Goal: Information Seeking & Learning: Learn about a topic

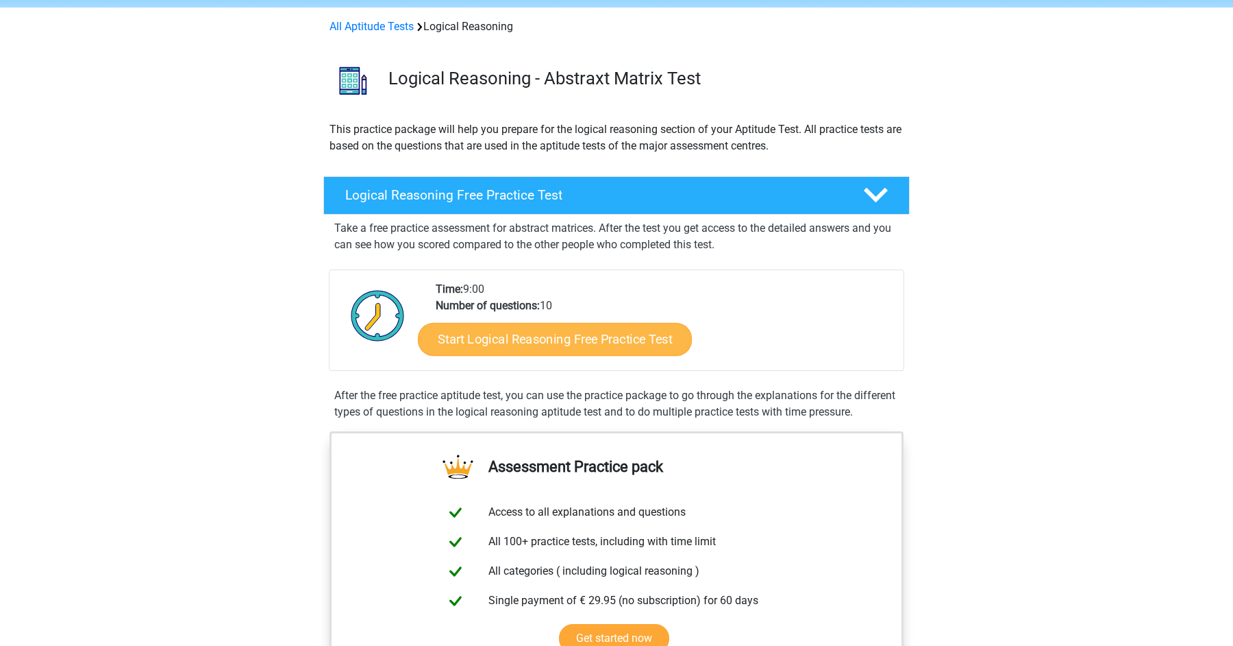
scroll to position [64, 0]
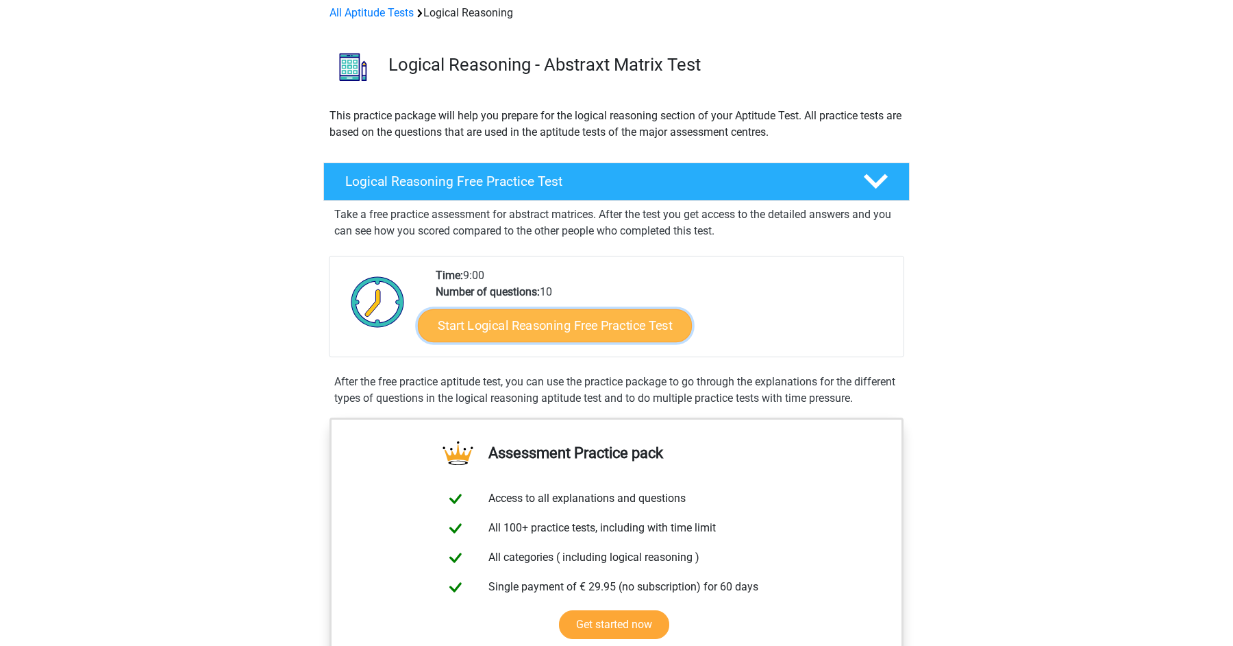
click at [596, 326] on link "Start Logical Reasoning Free Practice Test" at bounding box center [555, 324] width 274 height 33
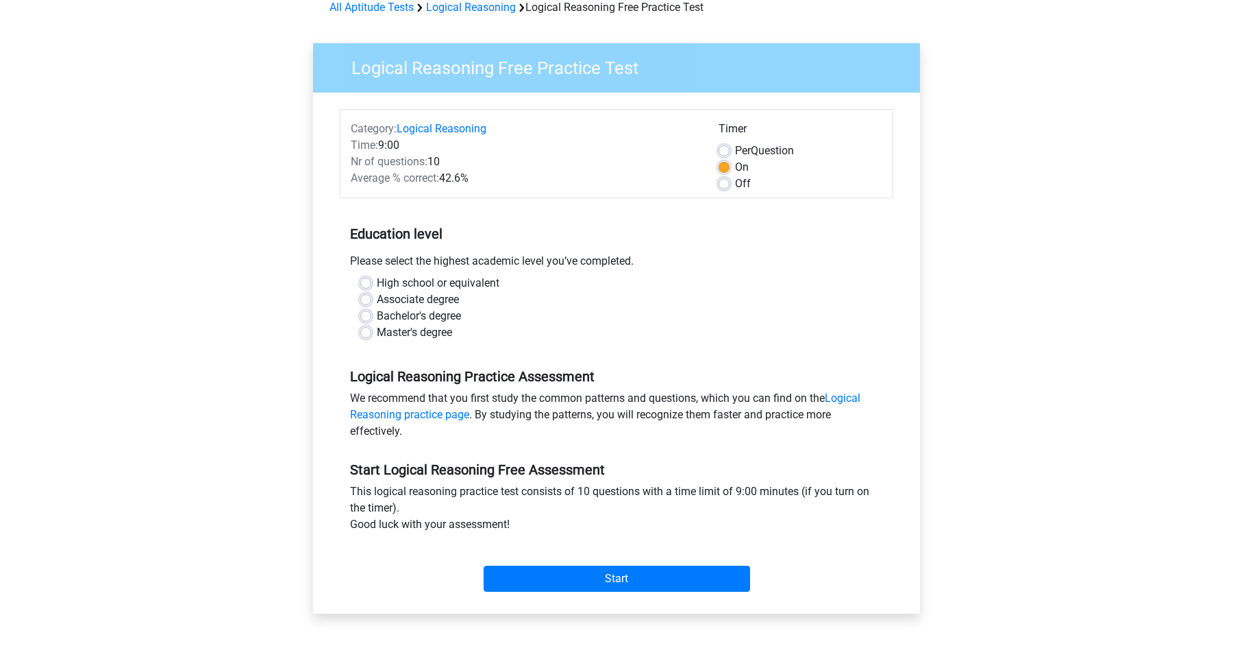
scroll to position [62, 0]
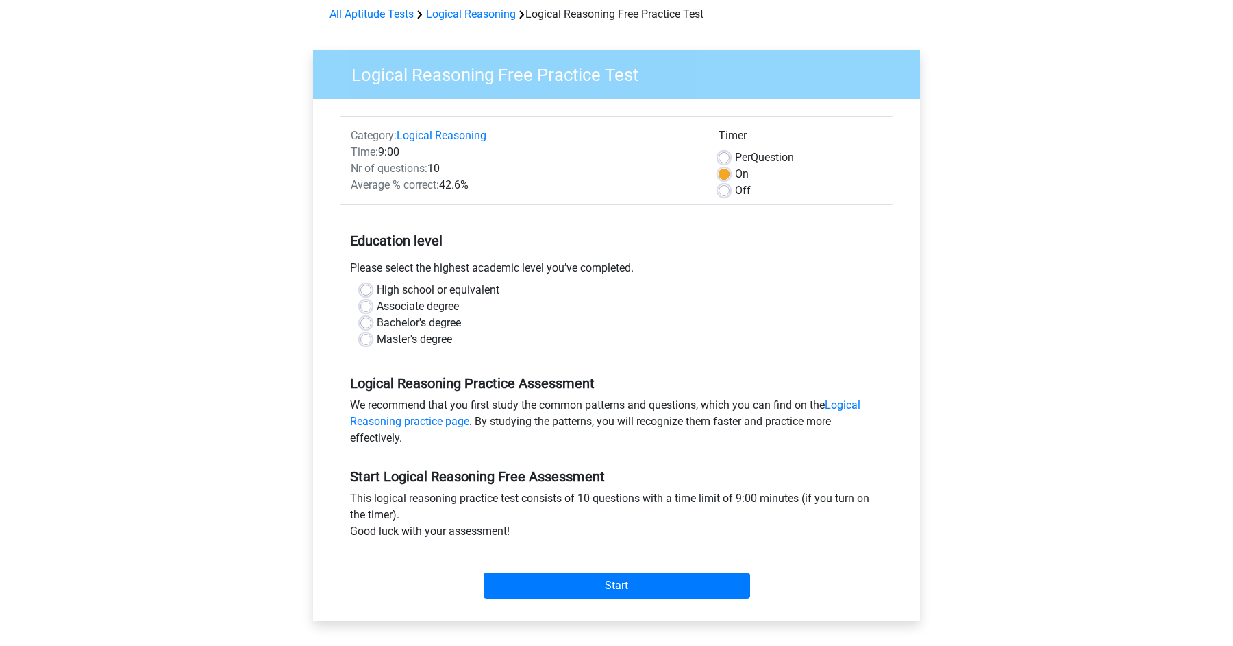
click at [404, 322] on label "Bachelor's degree" at bounding box center [419, 323] width 84 height 16
click at [371, 322] on input "Bachelor's degree" at bounding box center [365, 322] width 11 height 14
radio input "true"
click at [598, 591] on input "Start" at bounding box center [617, 585] width 267 height 26
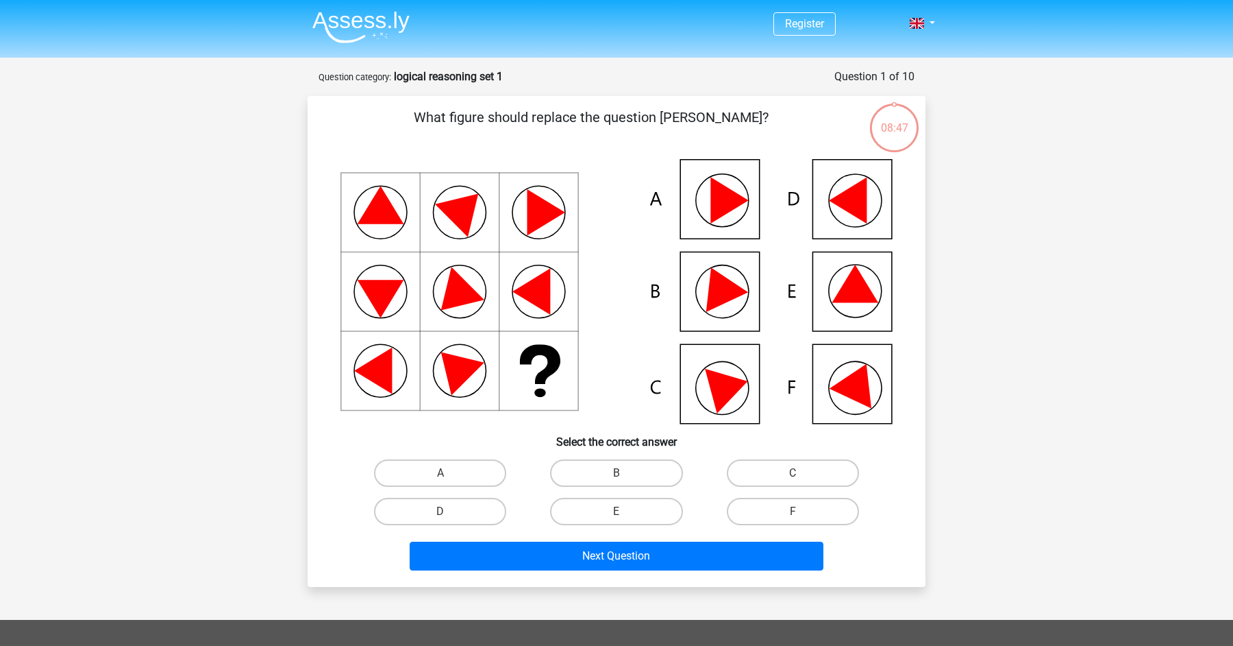
click at [870, 280] on icon at bounding box center [617, 291] width 552 height 265
click at [637, 513] on label "E" at bounding box center [616, 510] width 132 height 27
click at [626, 513] on input "E" at bounding box center [621, 515] width 9 height 9
radio input "true"
click at [652, 569] on div "Next Question" at bounding box center [616, 558] width 529 height 34
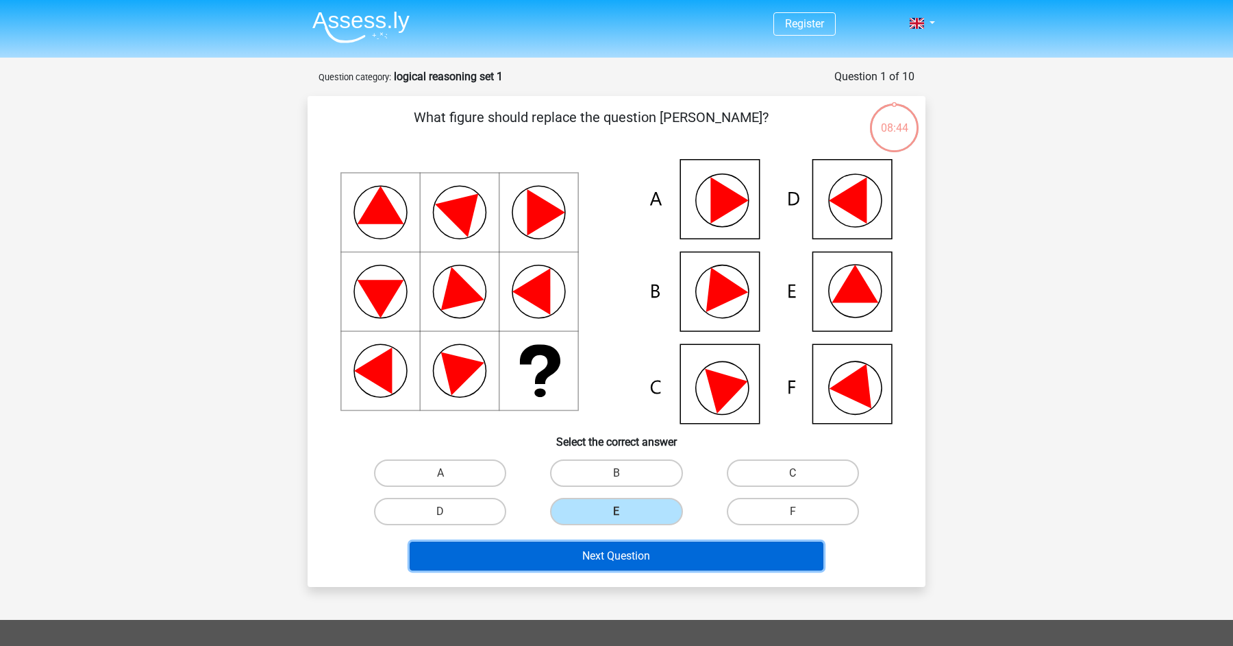
click at [649, 557] on button "Next Question" at bounding box center [617, 555] width 415 height 29
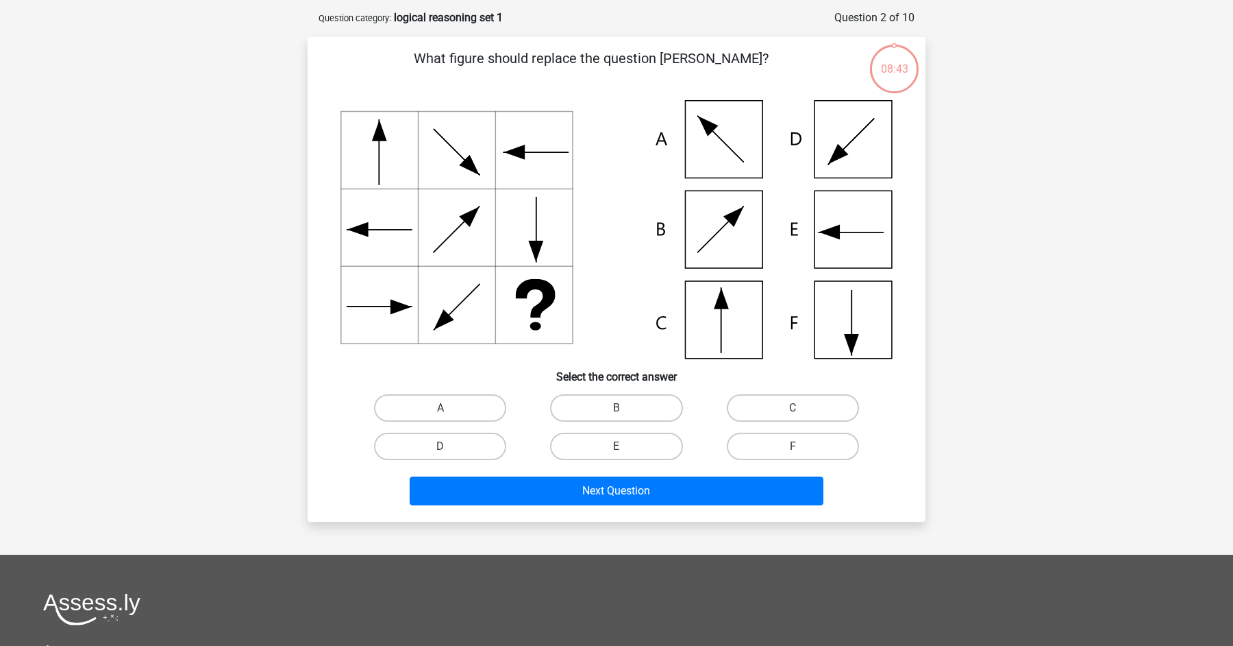
scroll to position [69, 0]
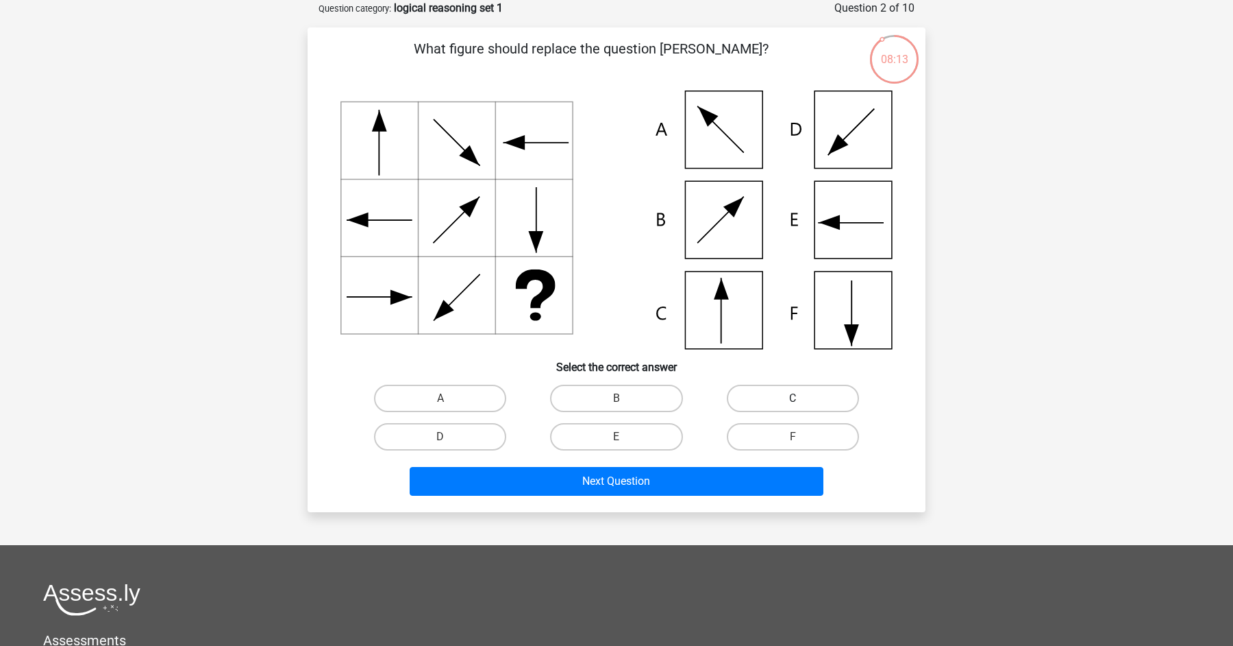
click at [800, 408] on label "C" at bounding box center [793, 397] width 132 height 27
click at [800, 407] on input "C" at bounding box center [797, 402] width 9 height 9
radio input "true"
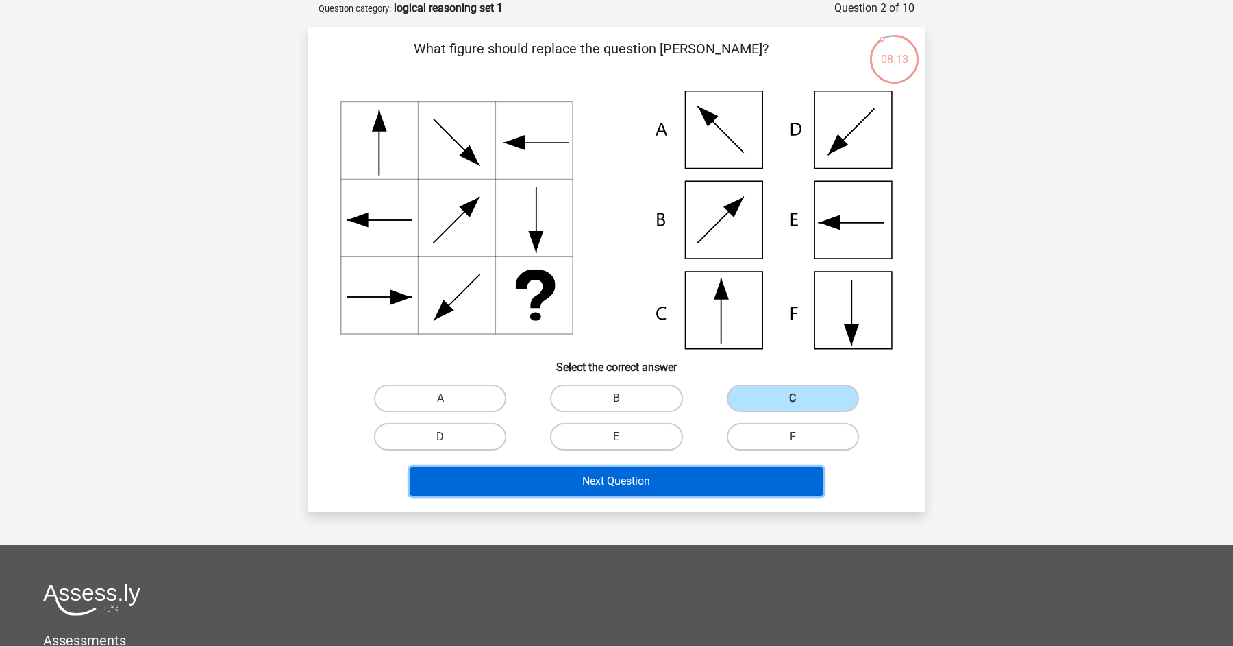
click at [727, 477] on button "Next Question" at bounding box center [617, 481] width 415 height 29
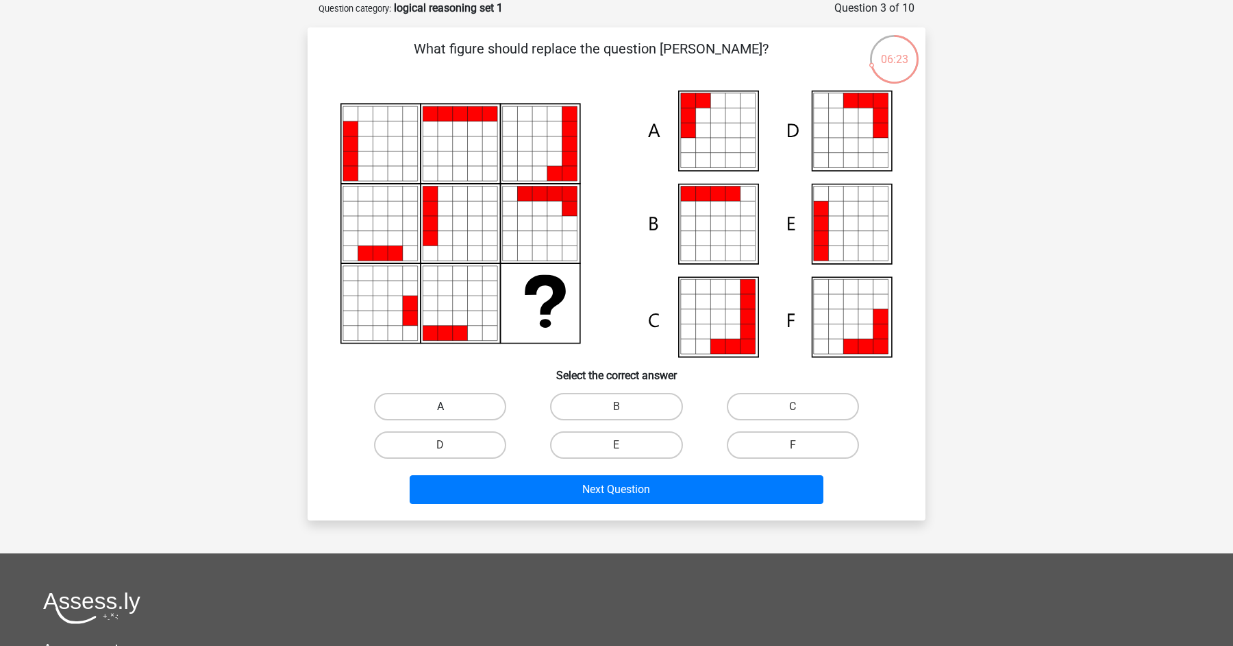
click at [489, 410] on label "A" at bounding box center [440, 406] width 132 height 27
click at [450, 410] on input "A" at bounding box center [445, 410] width 9 height 9
radio input "true"
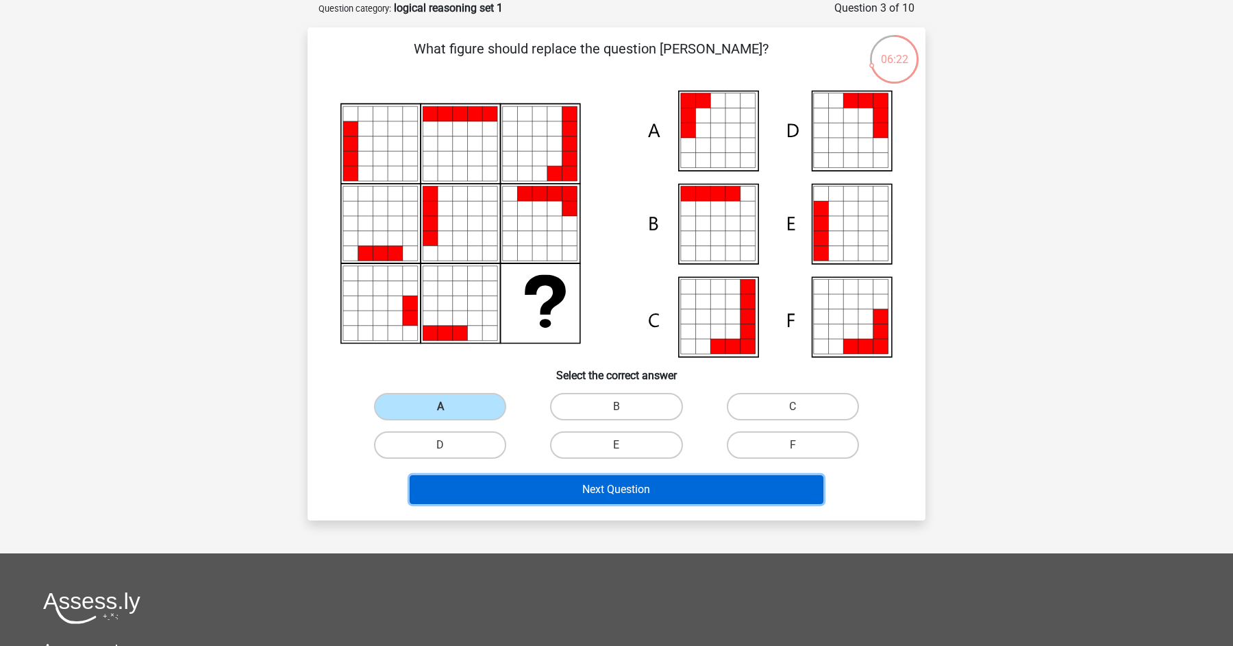
click at [625, 500] on button "Next Question" at bounding box center [617, 489] width 415 height 29
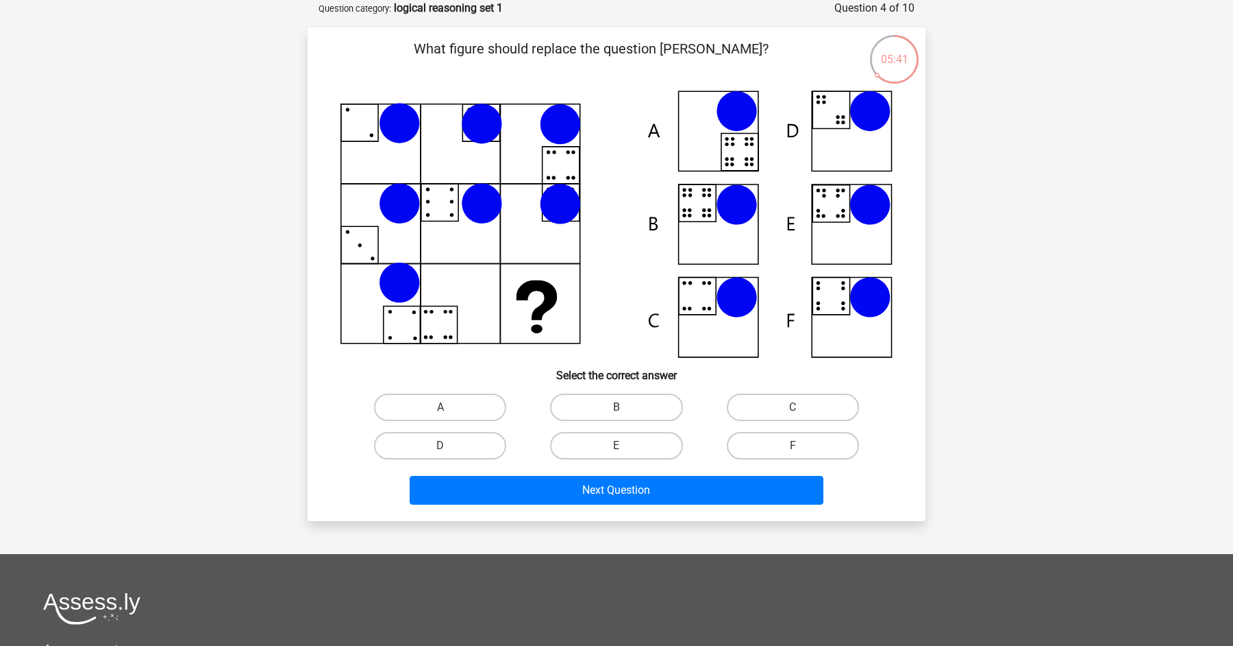
click at [690, 201] on icon at bounding box center [617, 223] width 552 height 267
click at [578, 400] on label "B" at bounding box center [616, 406] width 132 height 27
click at [617, 407] on input "B" at bounding box center [621, 411] width 9 height 9
radio input "true"
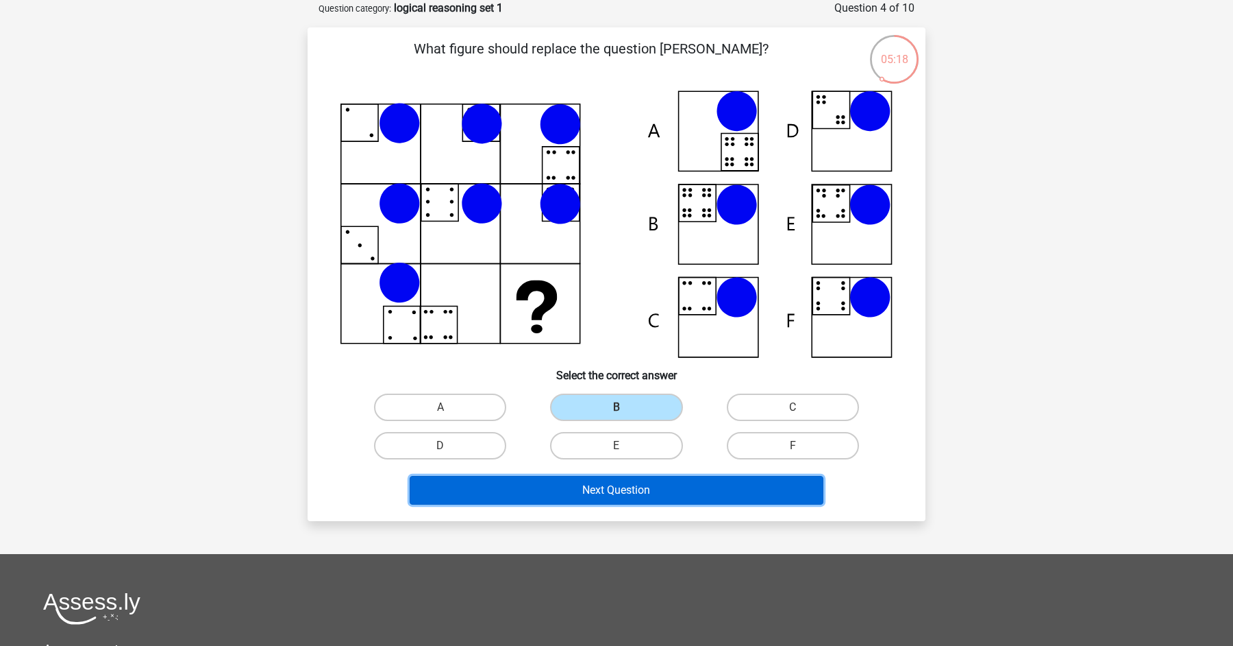
click at [678, 487] on button "Next Question" at bounding box center [617, 490] width 415 height 29
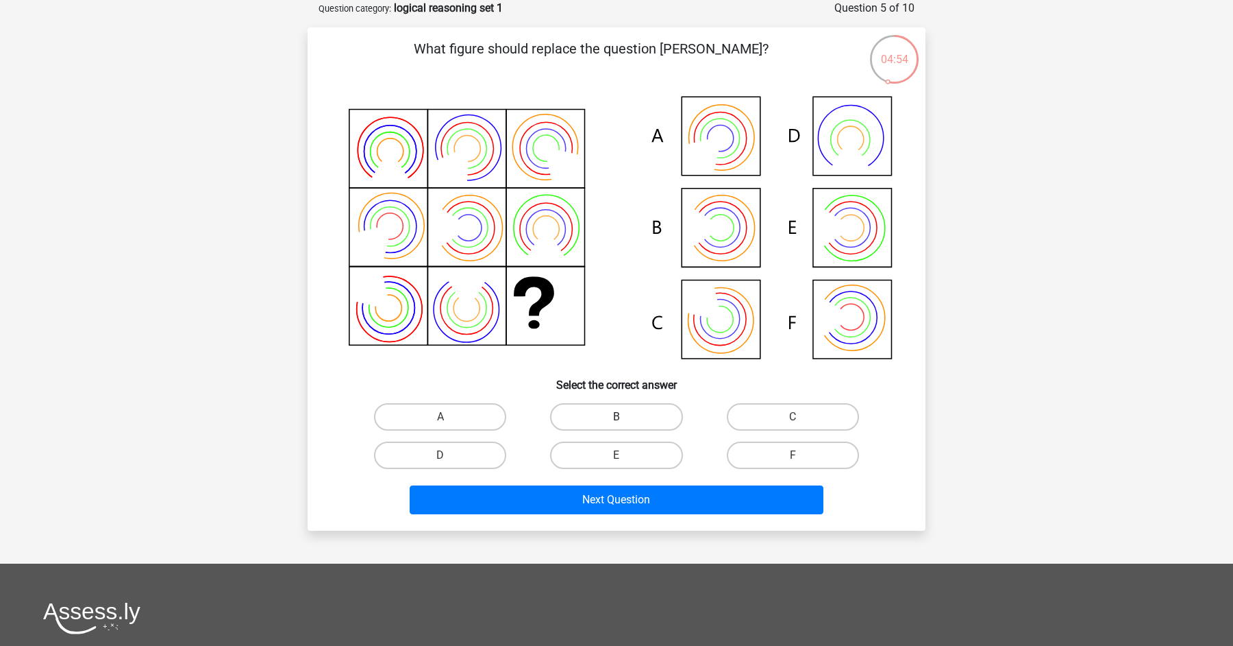
click at [639, 408] on label "B" at bounding box center [616, 416] width 132 height 27
click at [626, 417] on input "B" at bounding box center [621, 421] width 9 height 9
radio input "true"
click at [604, 447] on label "E" at bounding box center [616, 454] width 132 height 27
click at [617, 455] on input "E" at bounding box center [621, 459] width 9 height 9
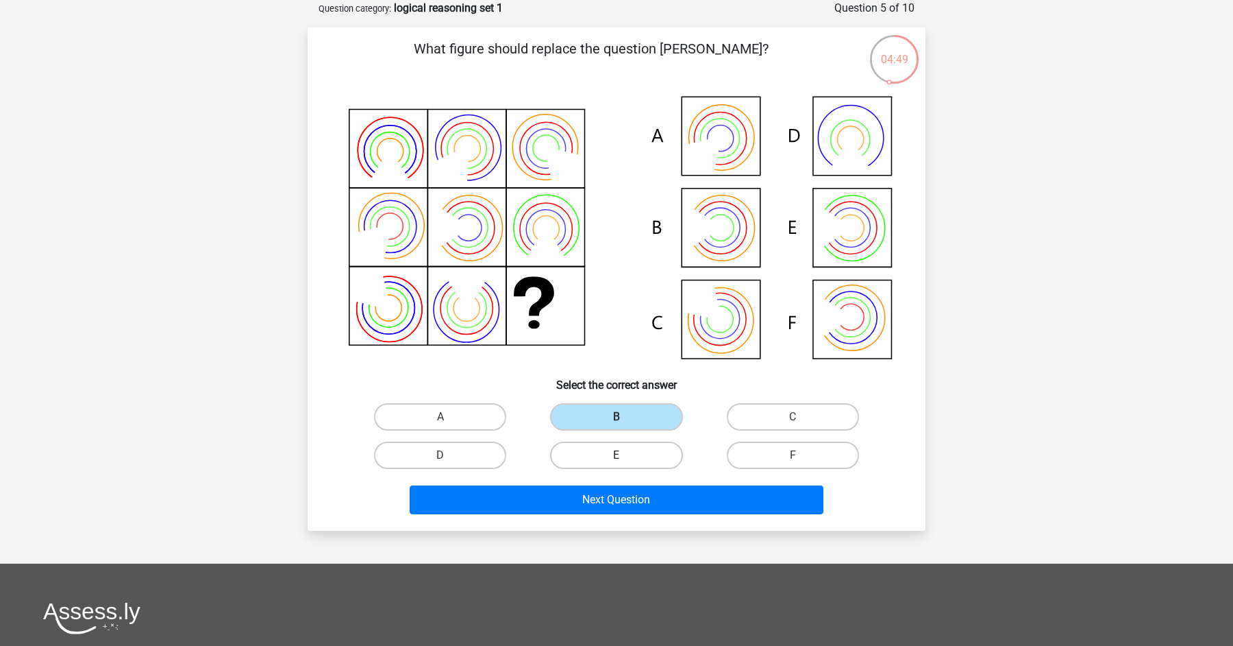
radio input "true"
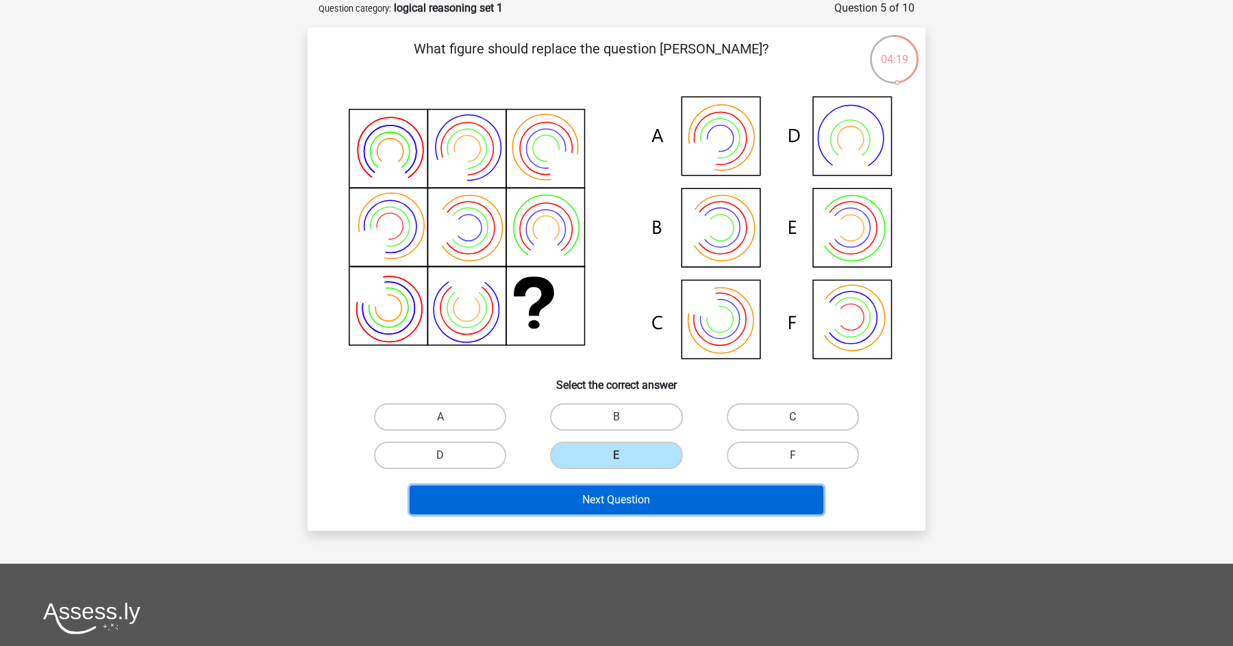
click at [606, 504] on button "Next Question" at bounding box center [617, 499] width 415 height 29
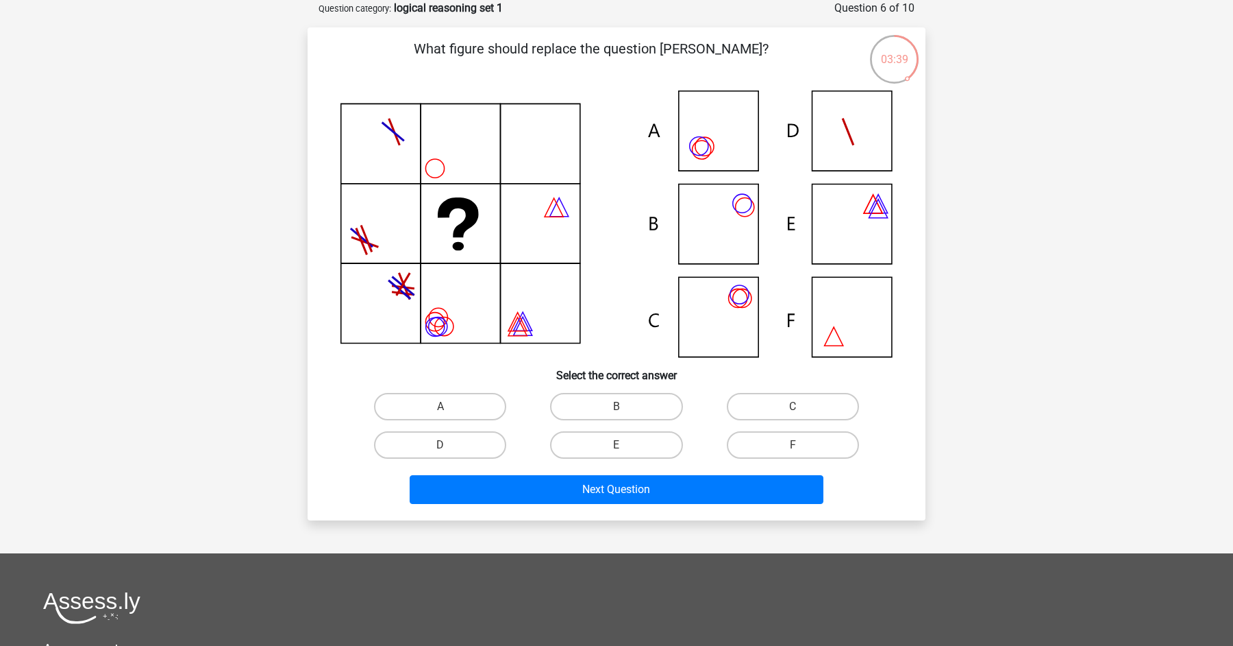
click at [555, 162] on icon at bounding box center [617, 223] width 552 height 267
click at [731, 158] on icon at bounding box center [617, 223] width 552 height 267
click at [469, 404] on label "A" at bounding box center [440, 406] width 132 height 27
click at [450, 406] on input "A" at bounding box center [445, 410] width 9 height 9
radio input "true"
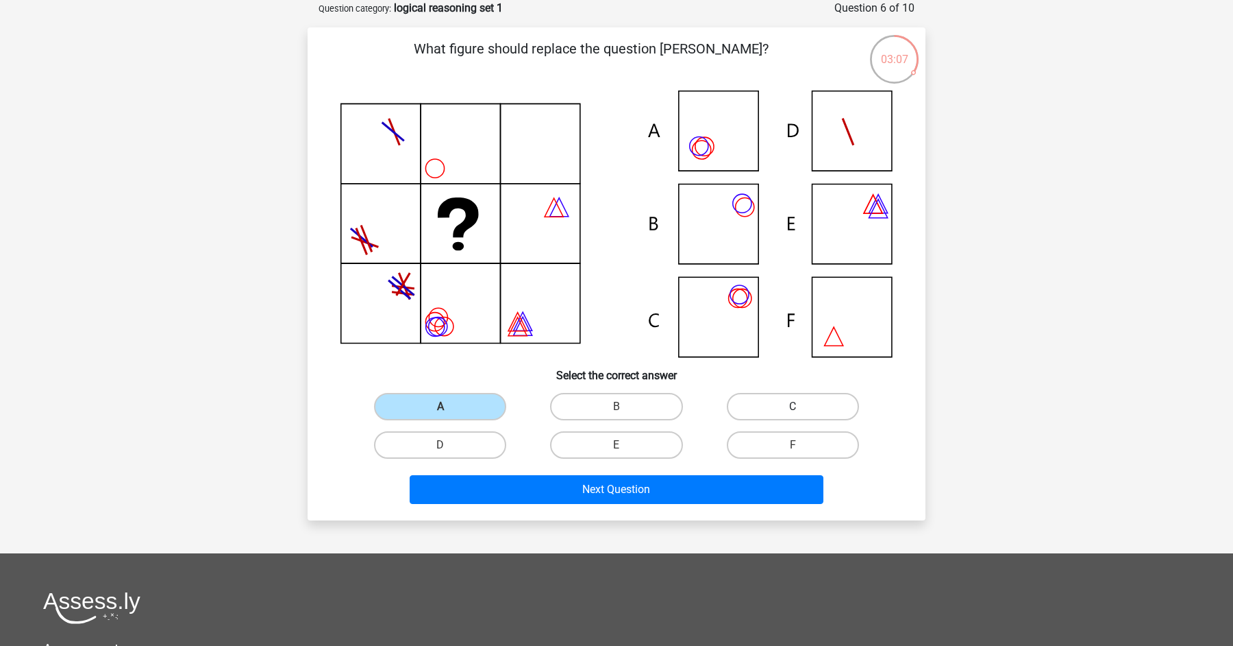
click at [771, 408] on label "C" at bounding box center [793, 406] width 132 height 27
click at [793, 408] on input "C" at bounding box center [797, 410] width 9 height 9
radio input "true"
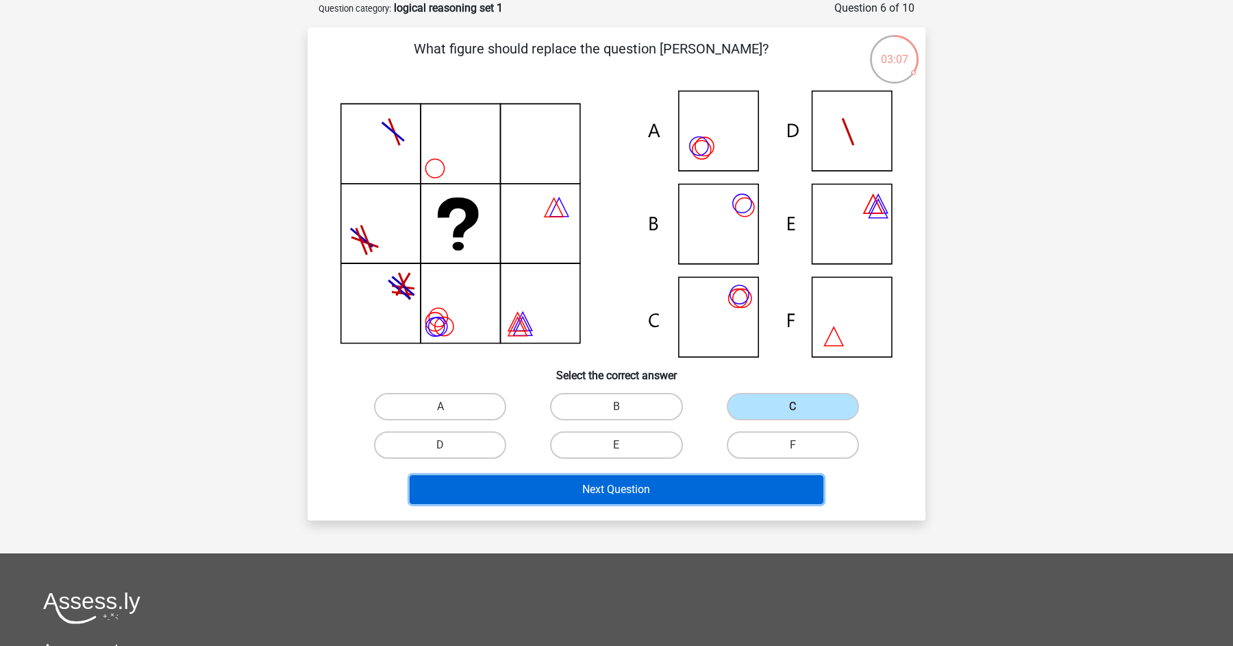
click at [648, 491] on button "Next Question" at bounding box center [617, 489] width 415 height 29
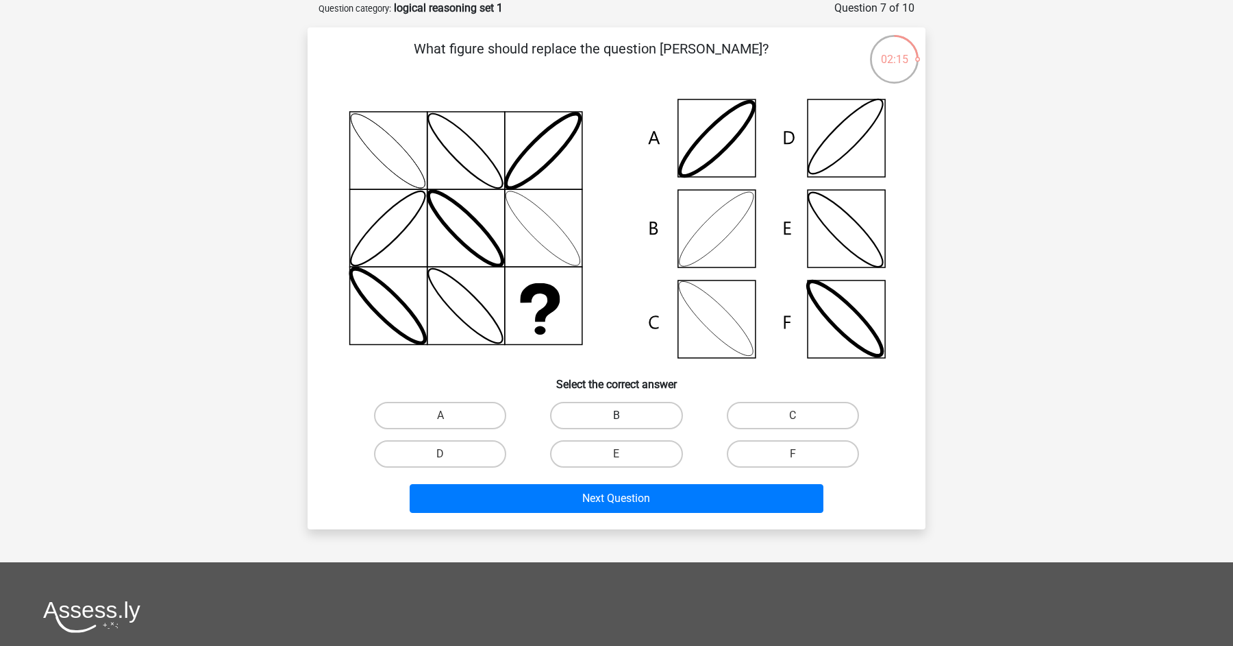
click at [593, 421] on label "B" at bounding box center [616, 415] width 132 height 27
click at [617, 421] on input "B" at bounding box center [621, 419] width 9 height 9
radio input "true"
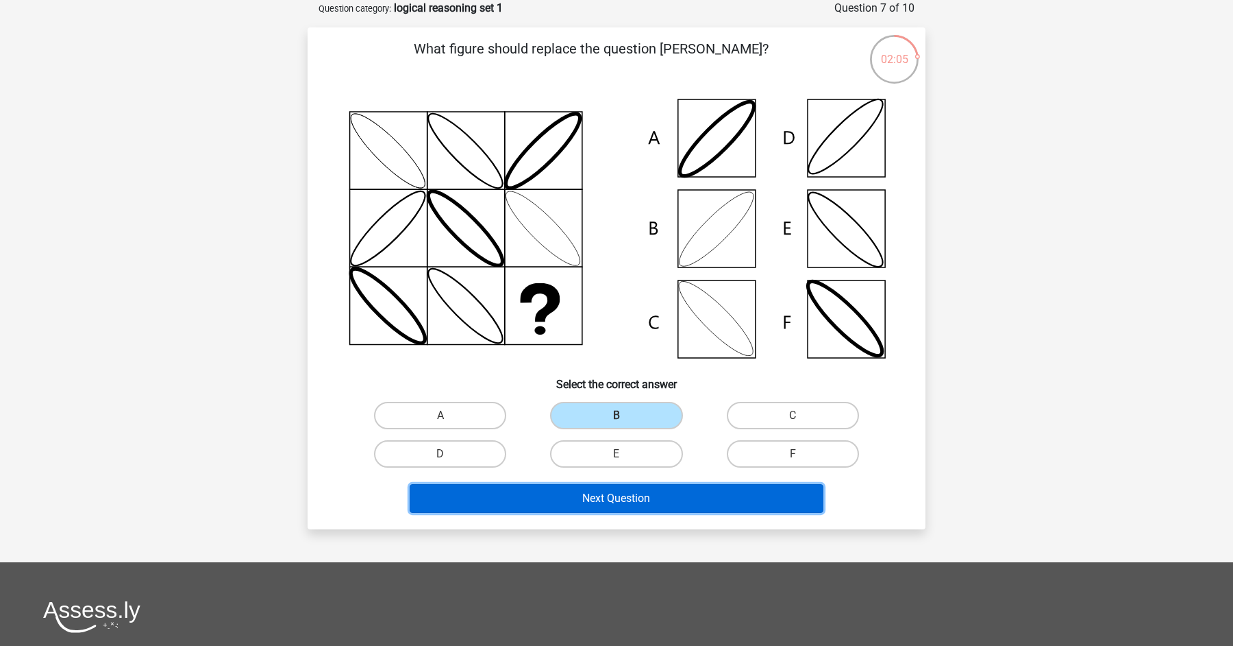
click at [620, 502] on button "Next Question" at bounding box center [617, 498] width 415 height 29
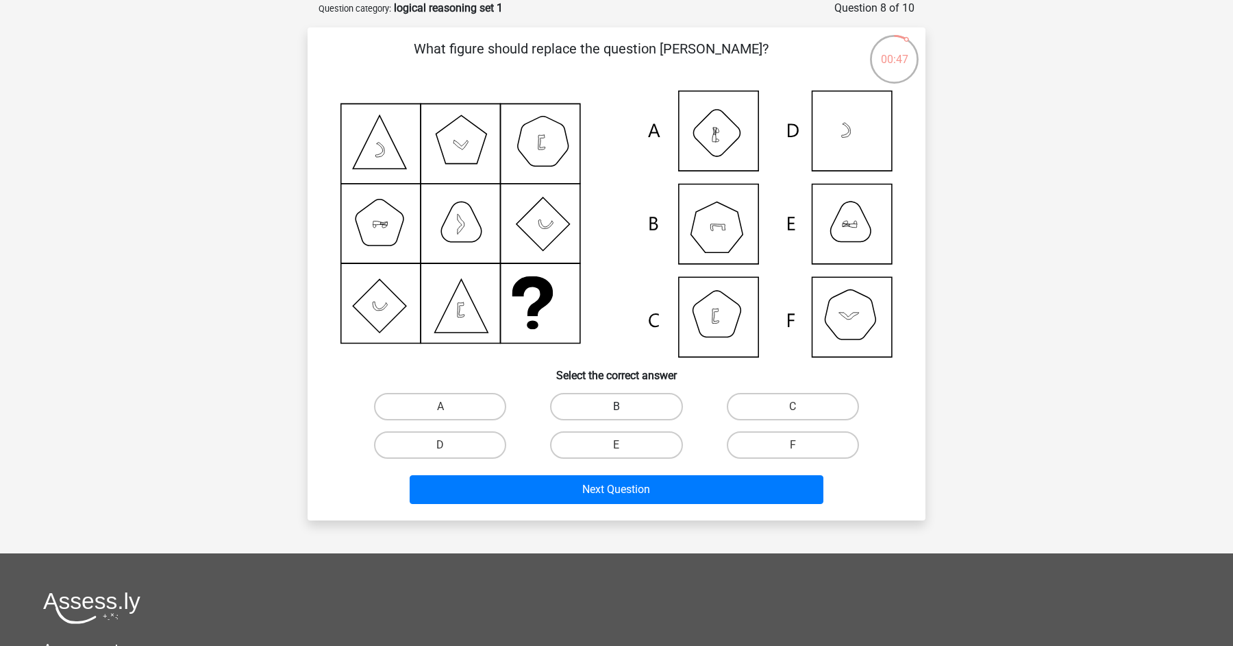
click at [613, 402] on label "B" at bounding box center [616, 406] width 132 height 27
click at [617, 406] on input "B" at bounding box center [621, 410] width 9 height 9
radio input "true"
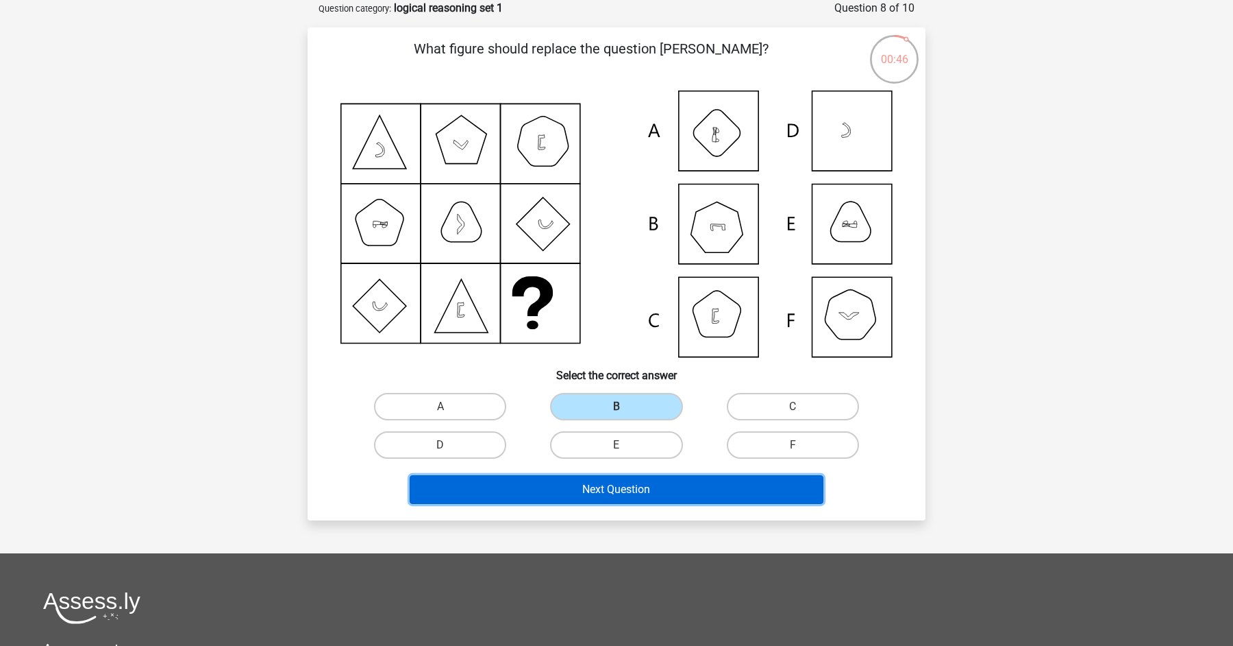
click at [613, 497] on button "Next Question" at bounding box center [617, 489] width 415 height 29
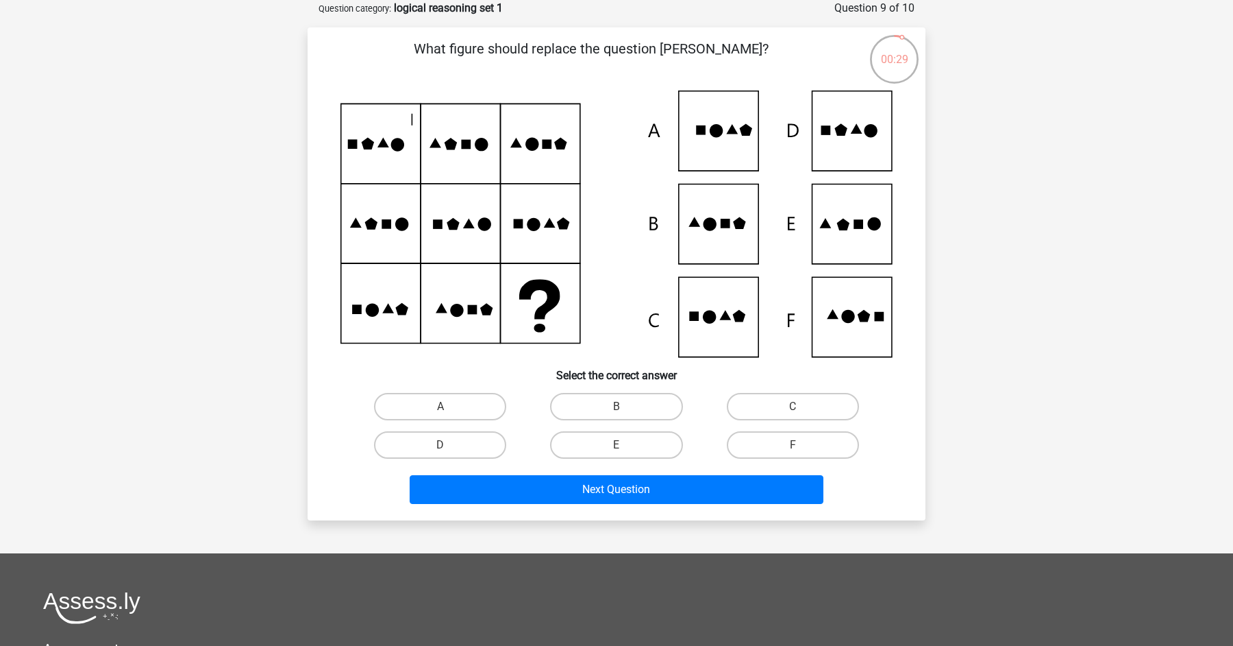
click at [802, 407] on input "C" at bounding box center [797, 410] width 9 height 9
radio input "true"
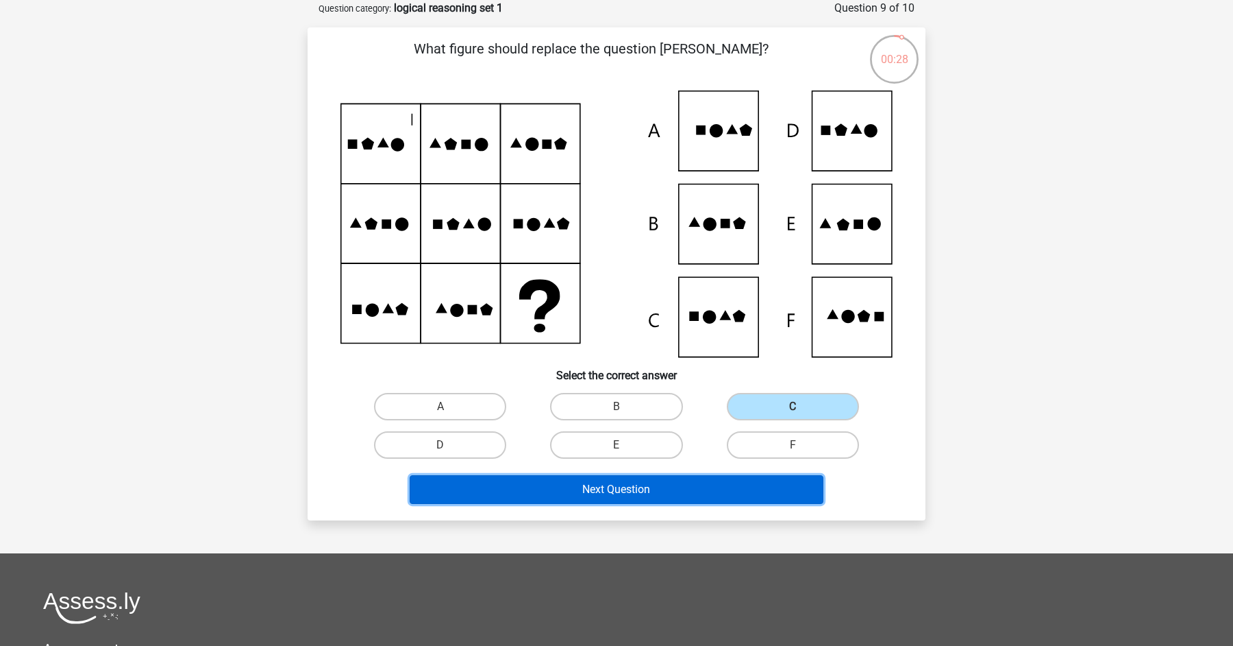
click at [656, 493] on button "Next Question" at bounding box center [617, 489] width 415 height 29
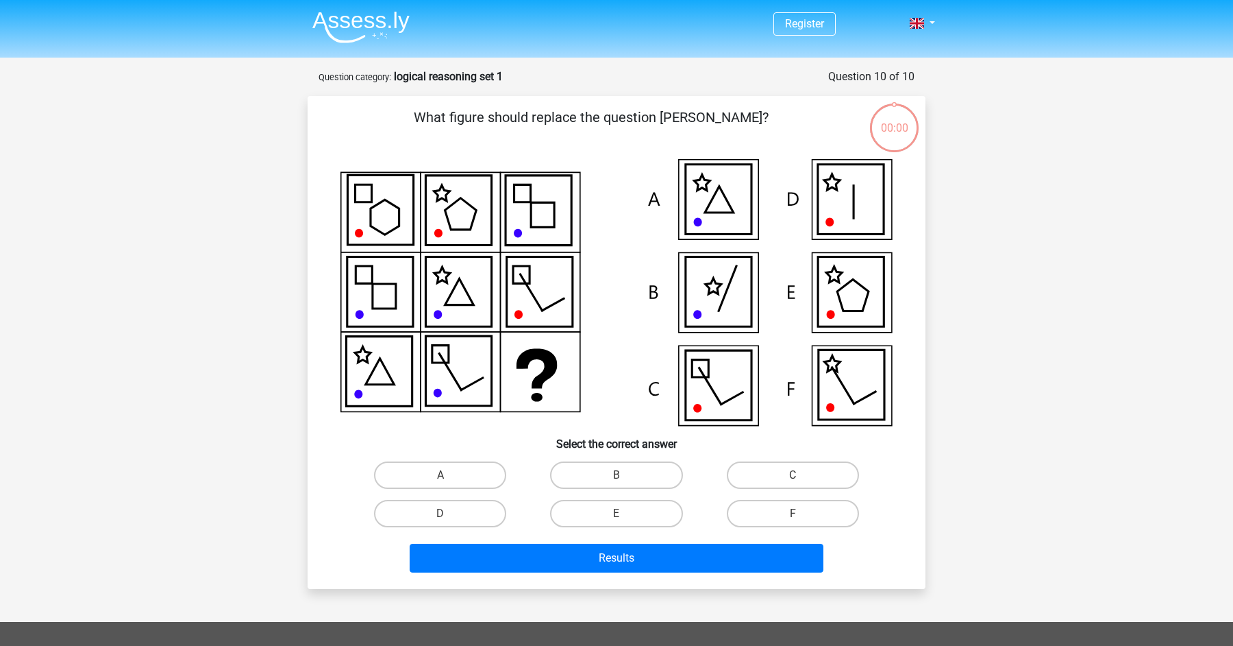
scroll to position [69, 0]
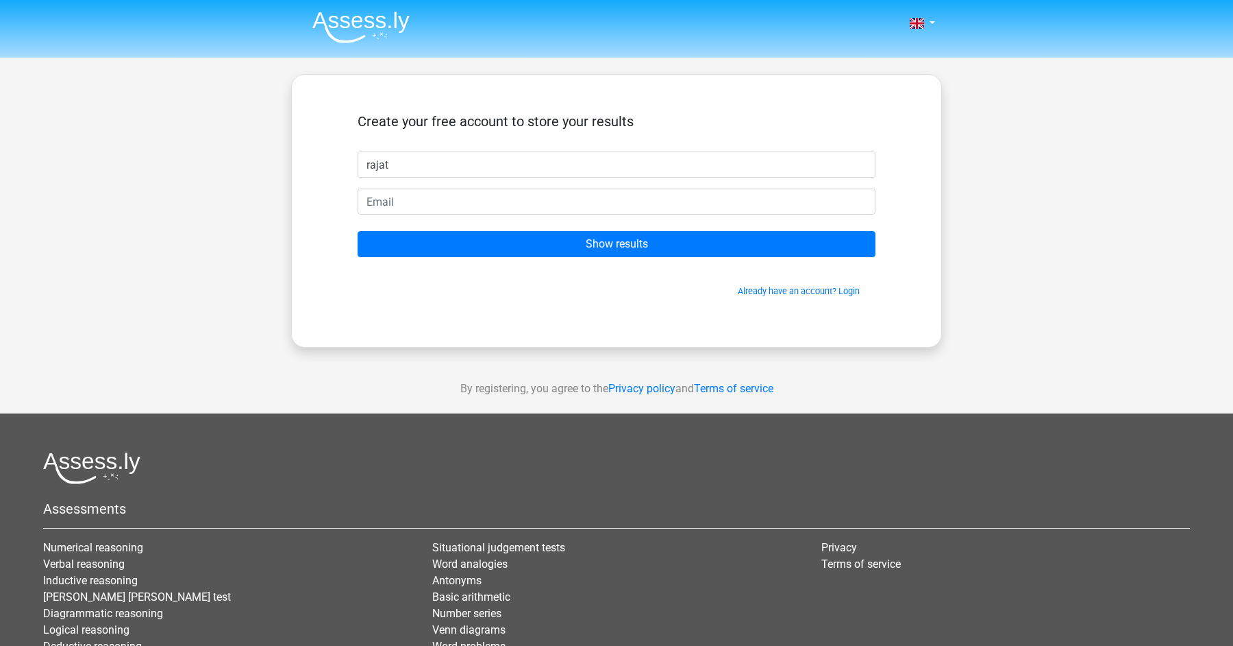
type input "rajat"
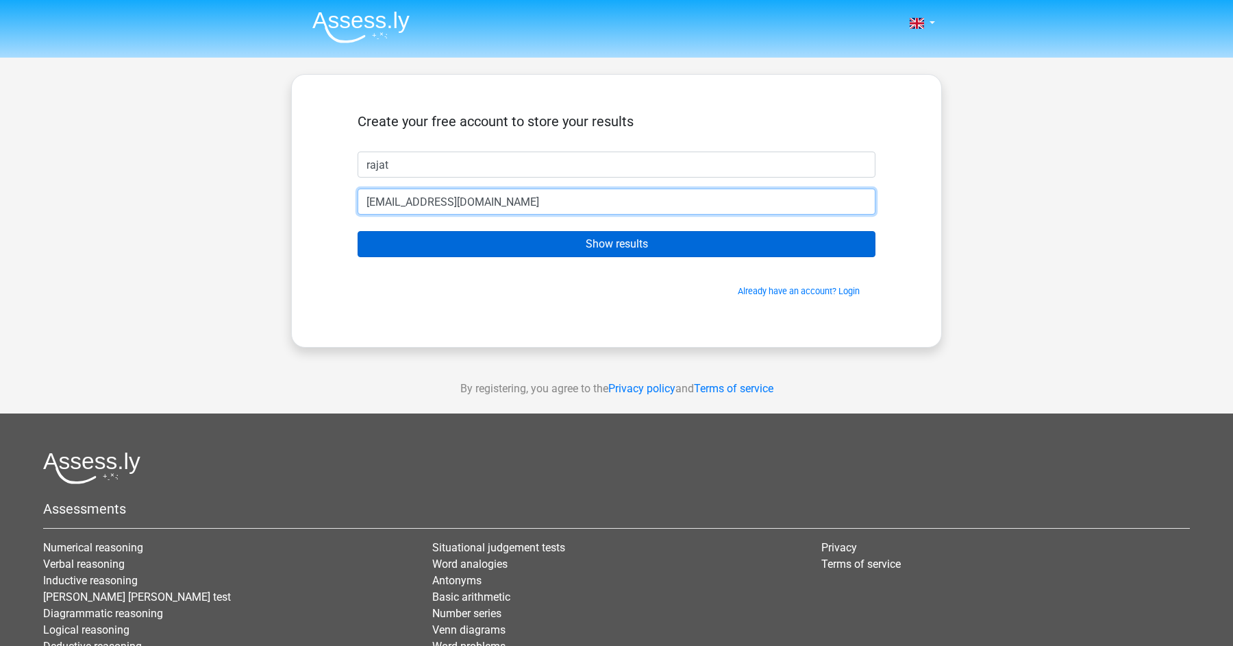
type input "rajatbholanl@gmail.com"
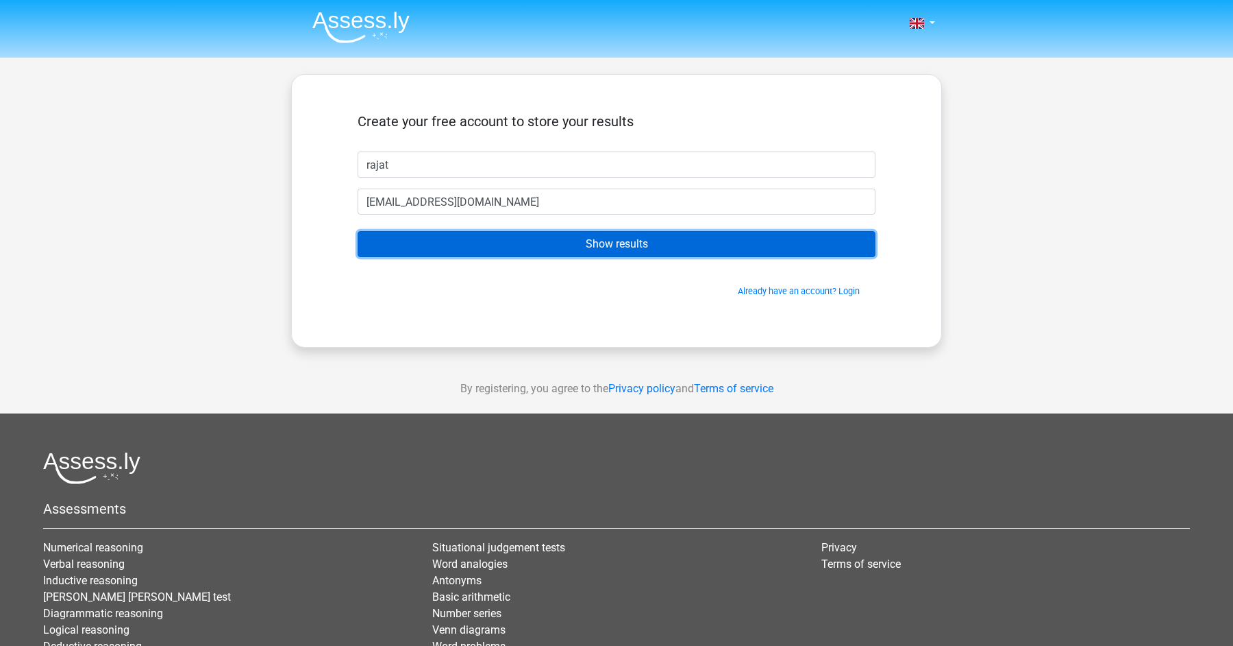
click at [619, 245] on input "Show results" at bounding box center [617, 244] width 518 height 26
click at [638, 243] on input "Show results" at bounding box center [617, 244] width 518 height 26
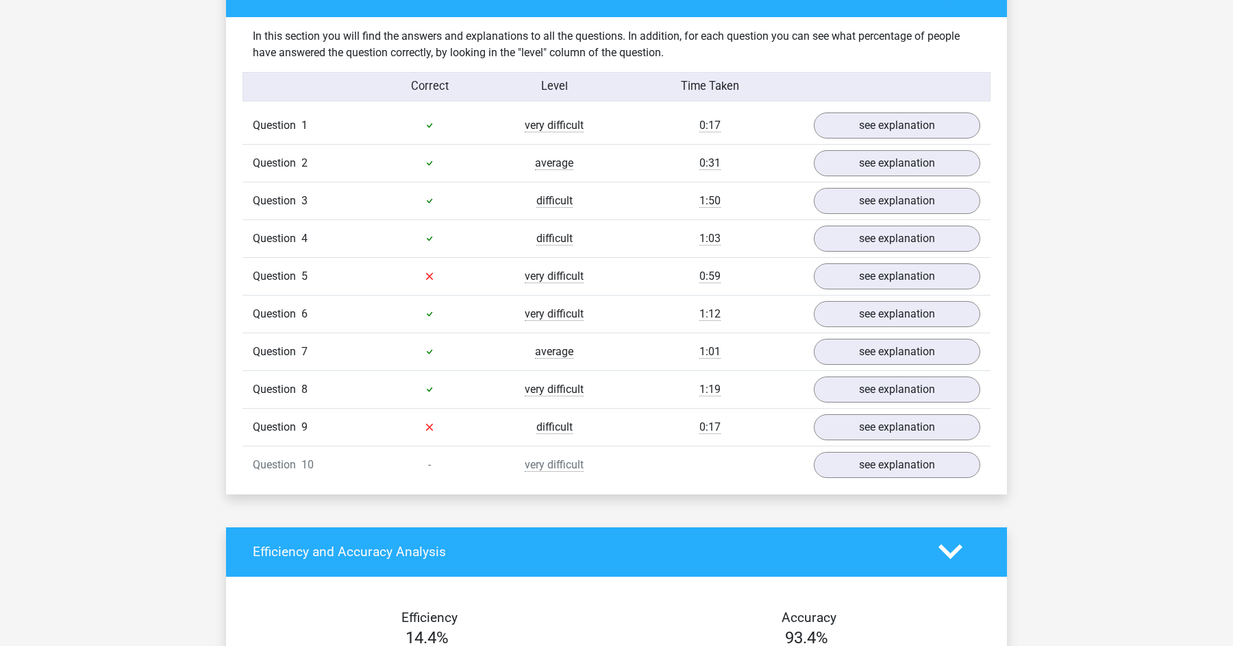
scroll to position [1067, 0]
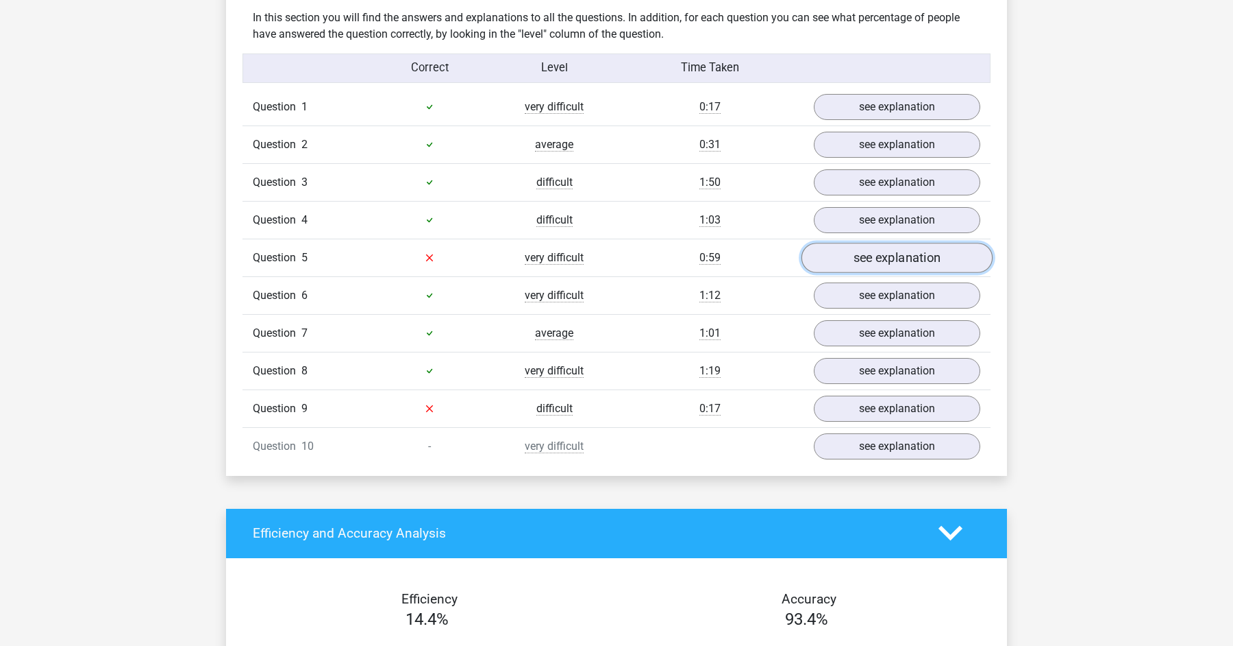
click at [887, 251] on link "see explanation" at bounding box center [897, 258] width 191 height 30
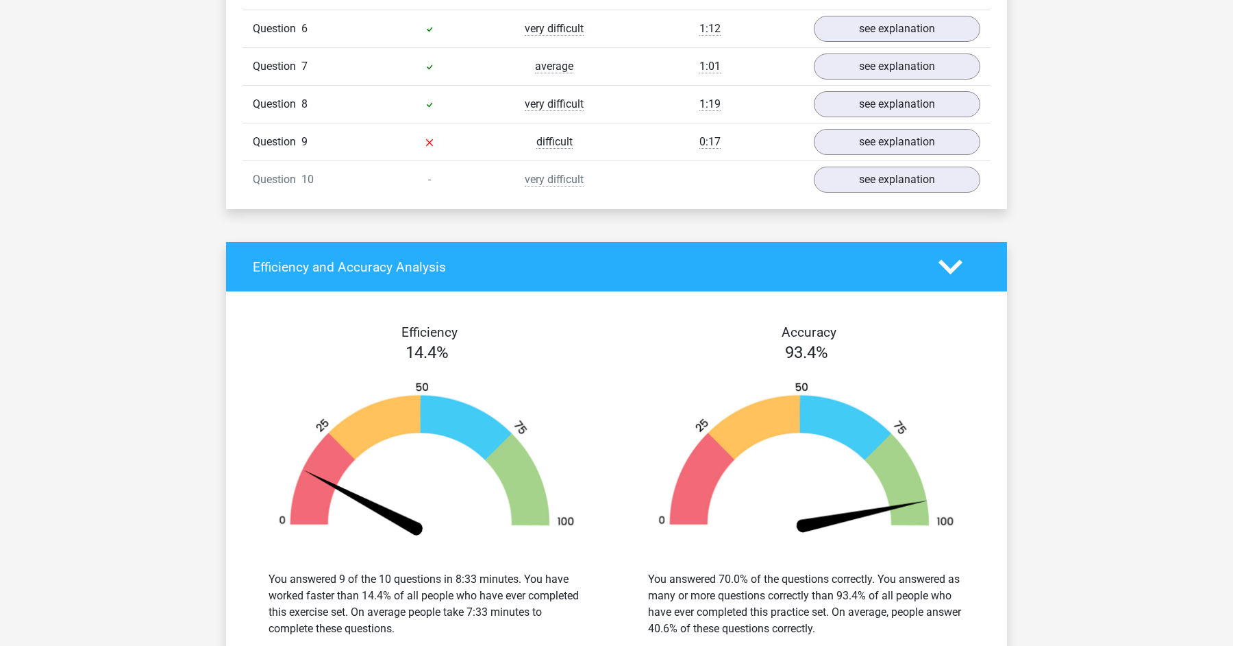
scroll to position [2317, 0]
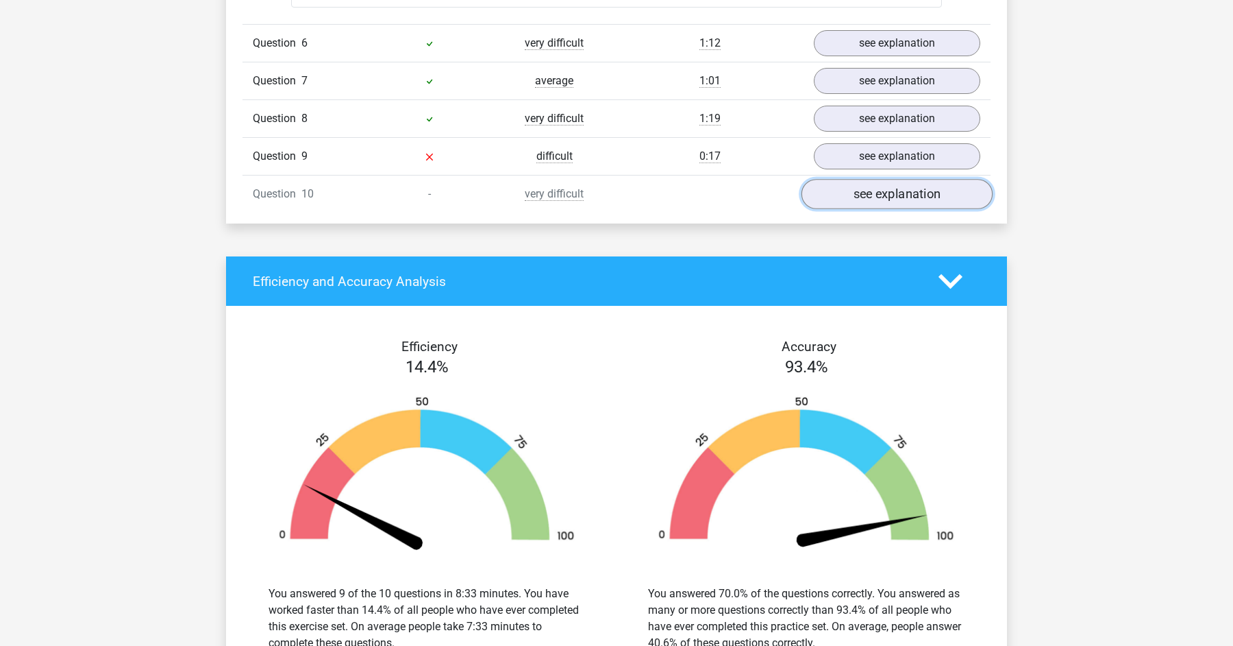
click at [885, 206] on link "see explanation" at bounding box center [897, 194] width 191 height 30
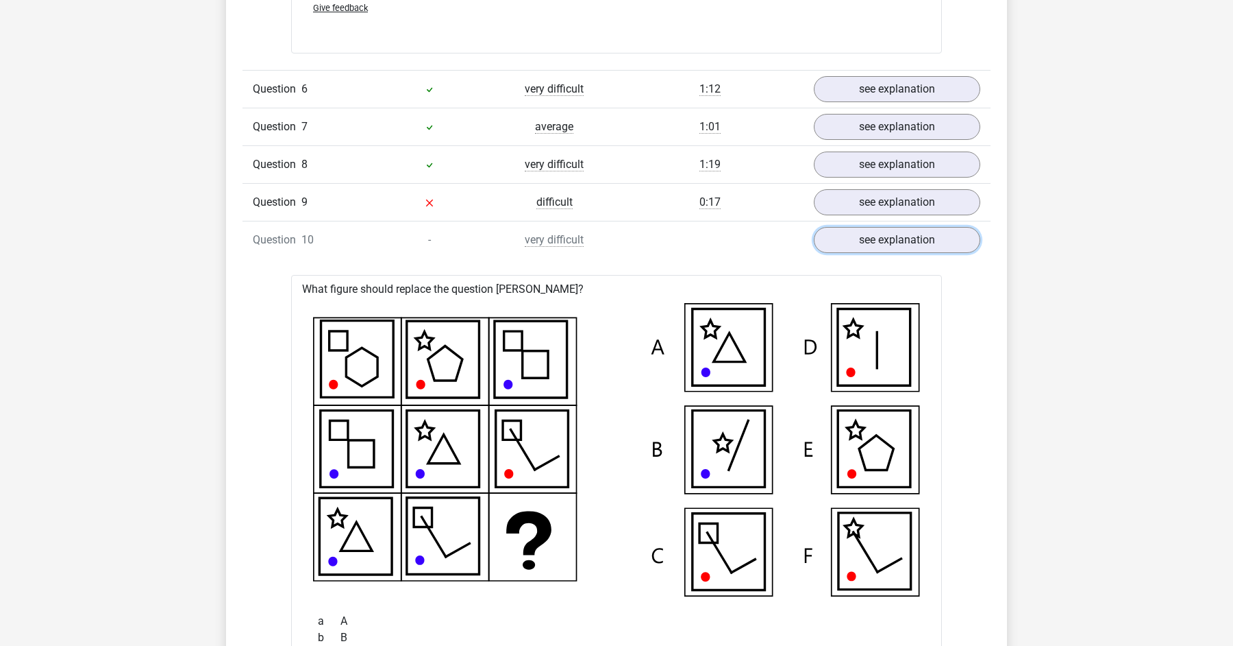
scroll to position [2268, 0]
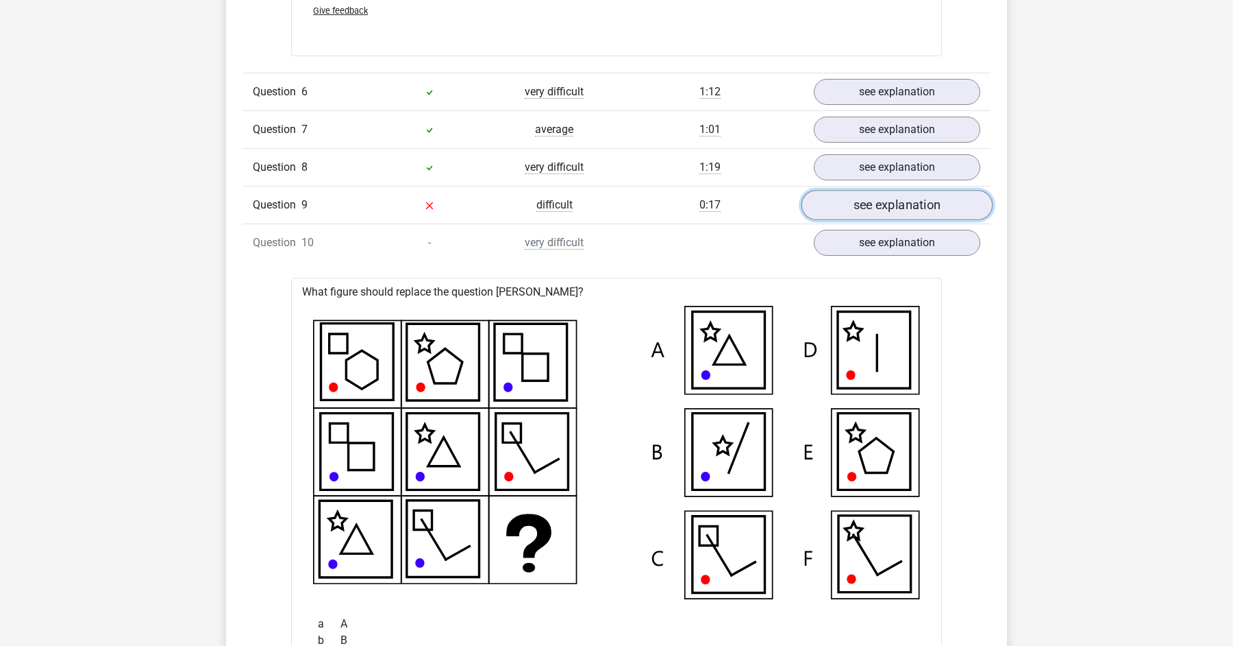
click at [866, 213] on link "see explanation" at bounding box center [897, 205] width 191 height 30
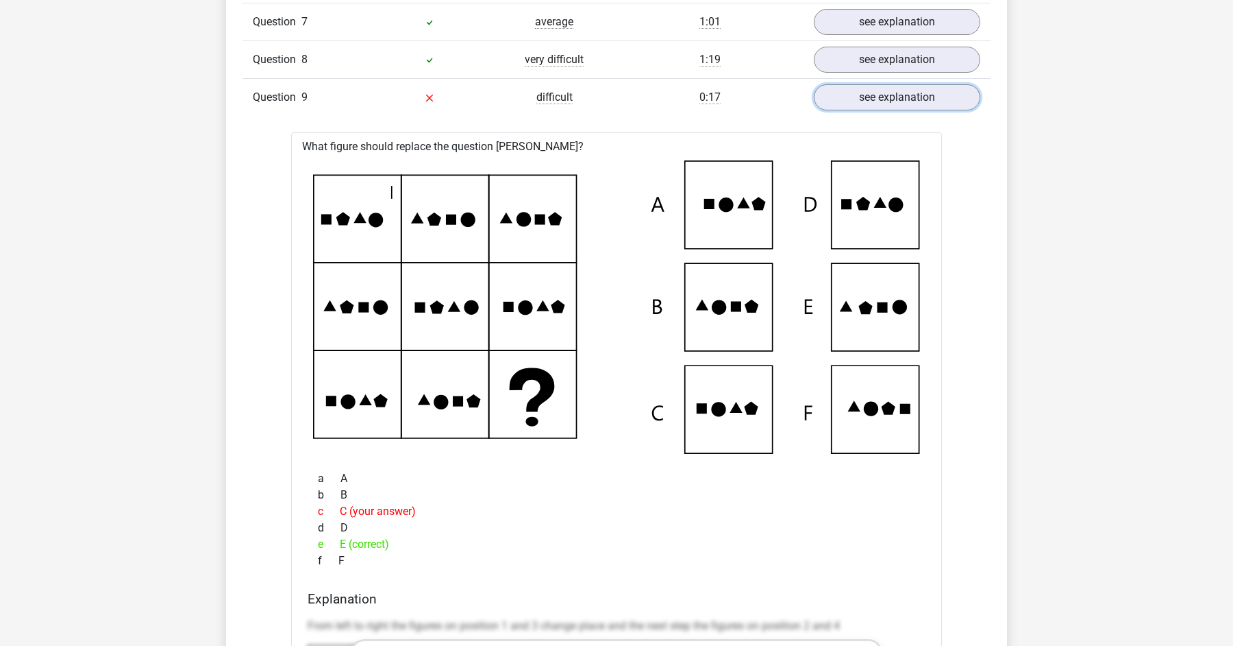
scroll to position [2390, 0]
